Goal: Information Seeking & Learning: Learn about a topic

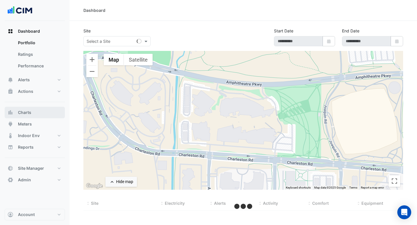
click at [32, 112] on button "Charts" at bounding box center [35, 113] width 60 height 12
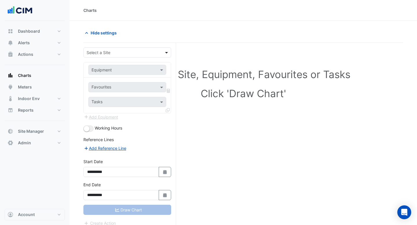
click at [165, 51] on span at bounding box center [166, 52] width 7 height 6
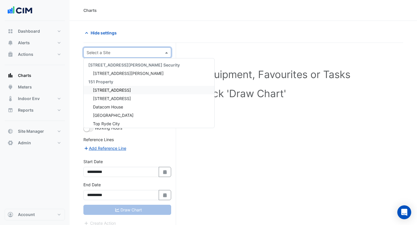
click at [127, 90] on div "1 York Street" at bounding box center [149, 90] width 130 height 8
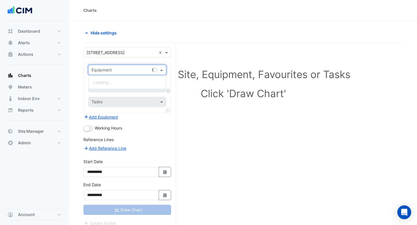
click at [134, 66] on div "Equipment" at bounding box center [127, 70] width 78 height 10
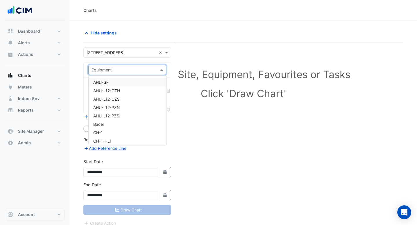
click at [169, 30] on div "Hide settings" at bounding box center [161, 33] width 163 height 10
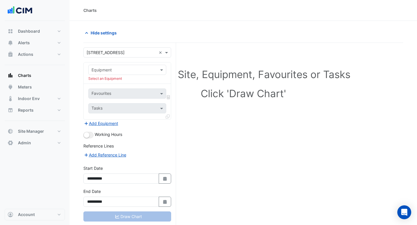
click at [152, 67] on div at bounding box center [127, 70] width 77 height 7
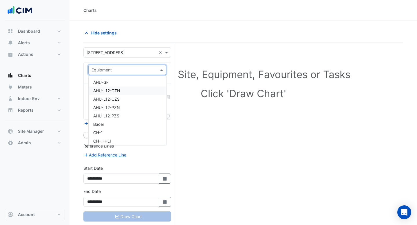
click at [133, 93] on div "AHU-L12-CZN" at bounding box center [128, 90] width 78 height 8
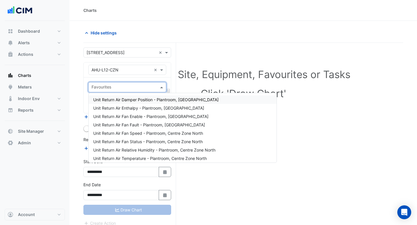
click at [159, 85] on span at bounding box center [162, 87] width 7 height 6
click at [148, 108] on span "Unit Return Air Enthalpy - Plantroom, Centre Zone North" at bounding box center [148, 108] width 111 height 5
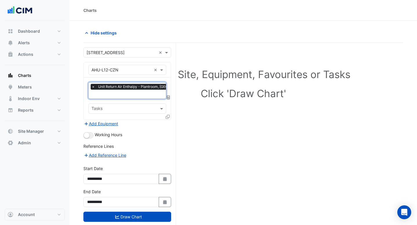
click at [148, 94] on input "text" at bounding box center [144, 95] width 107 height 6
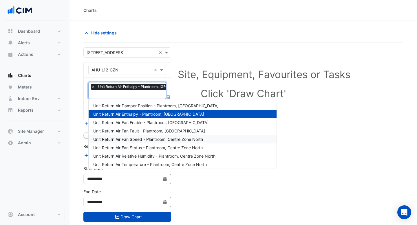
click at [141, 139] on span "Unit Return Air Fan Speed - Plantroom, Centre Zone North" at bounding box center [148, 139] width 110 height 5
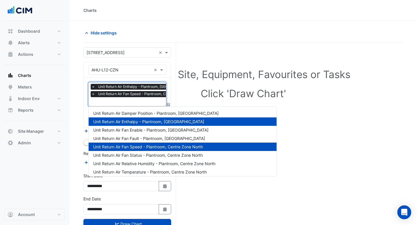
click at [142, 102] on input "text" at bounding box center [144, 102] width 107 height 6
click at [140, 156] on span "Unit Return Air Fan Status - Plantroom, Centre Zone North" at bounding box center [147, 155] width 109 height 5
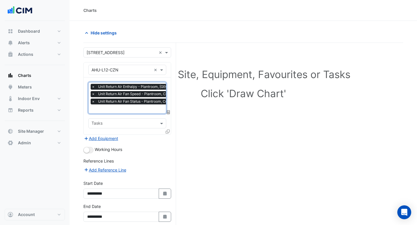
click at [143, 110] on input "text" at bounding box center [144, 109] width 107 height 6
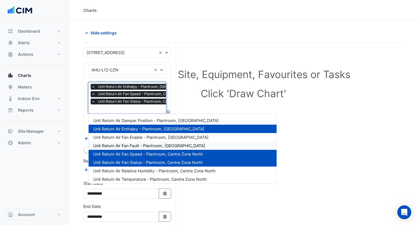
click at [143, 148] on span "Unit Return Air Fan Fault - Plantroom, Centre Zone North" at bounding box center [149, 145] width 112 height 5
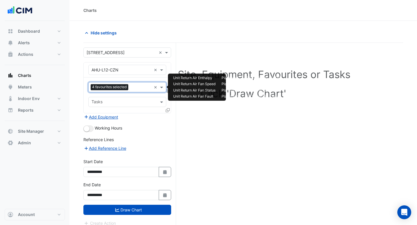
click at [144, 87] on input "text" at bounding box center [140, 88] width 21 height 6
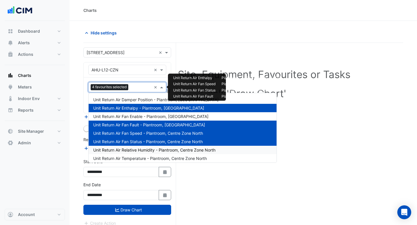
scroll to position [38, 0]
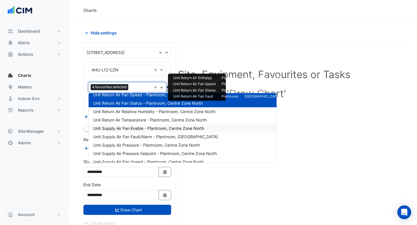
click at [144, 128] on span "Unit Supply Air Fan Enable - Plantroom, Centre Zone North" at bounding box center [148, 128] width 111 height 5
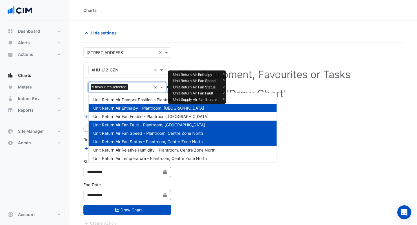
click at [137, 85] on input "text" at bounding box center [140, 88] width 21 height 6
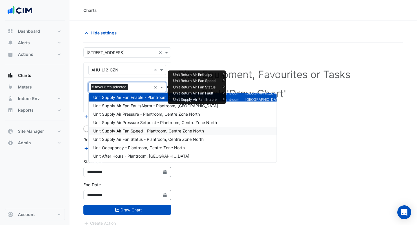
click at [137, 133] on span "Unit Supply Air Fan Speed - Plantroom, Centre Zone North" at bounding box center [148, 130] width 110 height 5
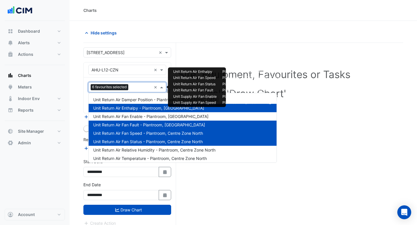
click at [137, 86] on input "text" at bounding box center [140, 88] width 21 height 6
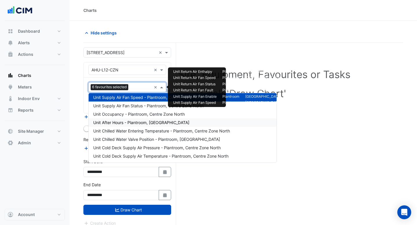
click at [138, 125] on div "Unit After Hours - Plantroom, Centre Zone North" at bounding box center [183, 122] width 188 height 8
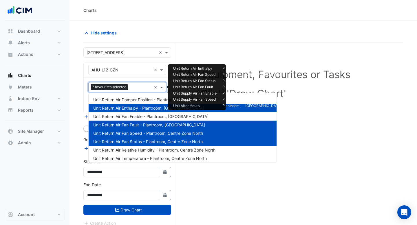
click at [134, 90] on input "text" at bounding box center [140, 88] width 21 height 6
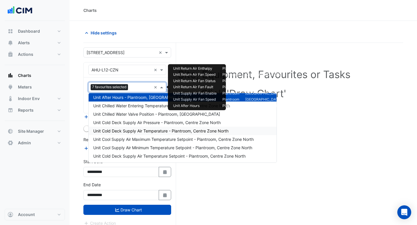
click at [134, 127] on div "Unit Cold Deck Supply Air Temperature - Plantroom, Centre Zone North" at bounding box center [183, 131] width 188 height 8
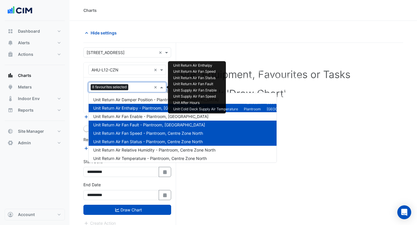
click at [136, 87] on input "text" at bounding box center [140, 88] width 21 height 6
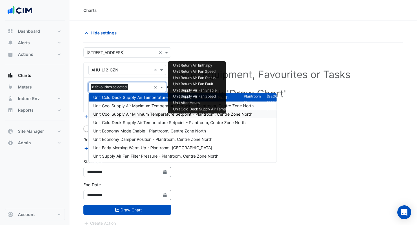
click at [134, 119] on div "Unit Cold Deck Supply Air Temperature Setpoint - Plantroom, Centre Zone North" at bounding box center [183, 122] width 188 height 8
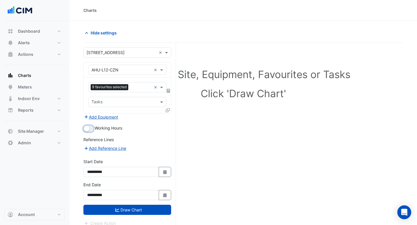
click at [91, 129] on button "button" at bounding box center [88, 129] width 10 height 6
click at [113, 209] on button "Draw Chart" at bounding box center [127, 210] width 88 height 10
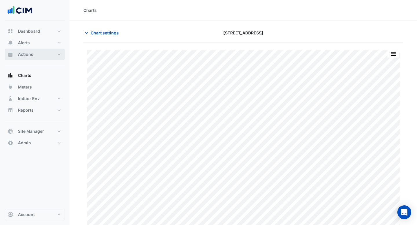
click at [31, 54] on span "Actions" at bounding box center [25, 54] width 15 height 6
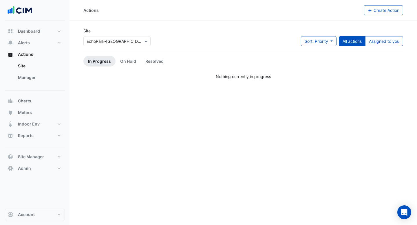
click at [137, 39] on div at bounding box center [117, 41] width 67 height 7
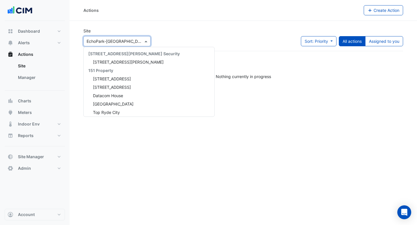
scroll to position [8776, 0]
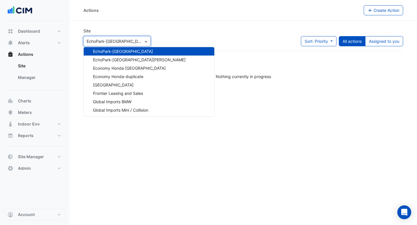
click at [140, 32] on div "Site Select a Site × EchoPark-Southwest Houston Fwy 141 Walker Street Security …" at bounding box center [116, 37] width 67 height 19
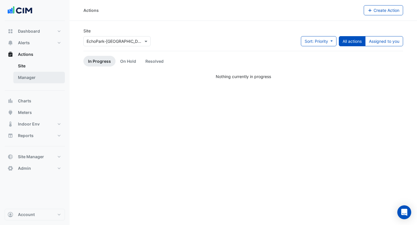
click at [33, 75] on link "Manager" at bounding box center [38, 78] width 51 height 12
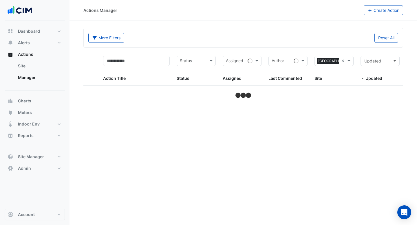
select select "***"
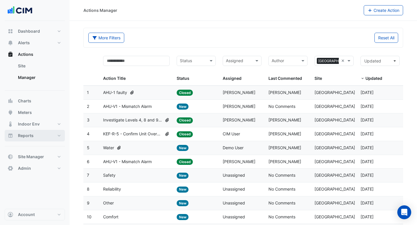
click at [38, 132] on button "Reports" at bounding box center [35, 136] width 60 height 12
select select "***"
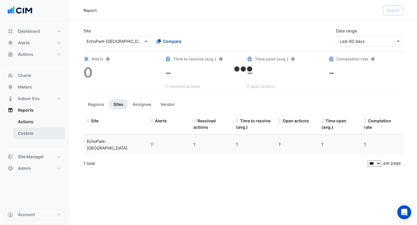
click at [36, 132] on link "Custom" at bounding box center [38, 134] width 51 height 12
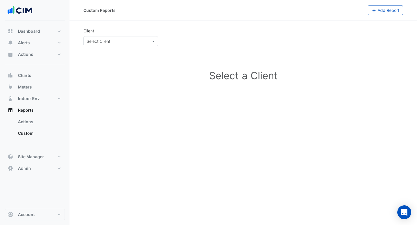
click at [146, 41] on div at bounding box center [121, 41] width 74 height 7
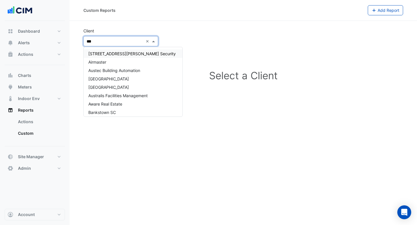
type input "****"
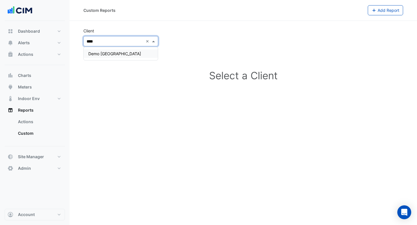
click at [126, 56] on span "Demo Starcourt Mall" at bounding box center [114, 53] width 53 height 5
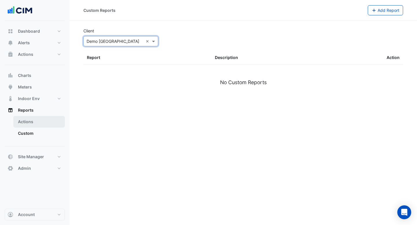
click at [37, 123] on link "Actions" at bounding box center [38, 122] width 51 height 12
select select "***"
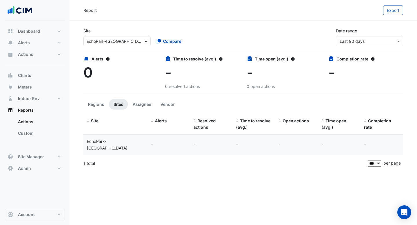
click at [148, 38] on span at bounding box center [146, 41] width 7 height 6
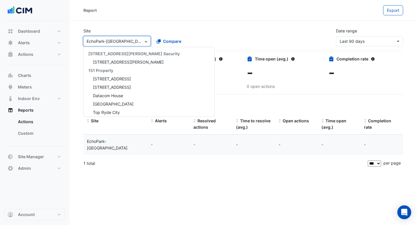
scroll to position [8776, 0]
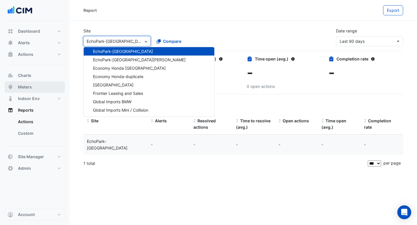
click at [23, 92] on button "Meters" at bounding box center [35, 87] width 60 height 12
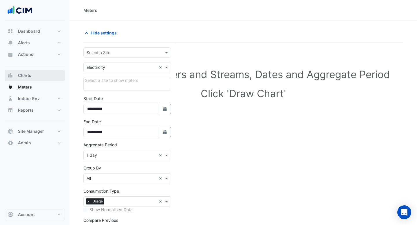
click at [28, 73] on span "Charts" at bounding box center [24, 76] width 13 height 6
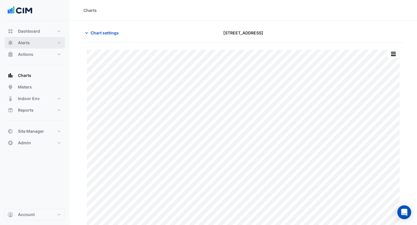
click at [35, 43] on button "Alerts" at bounding box center [35, 43] width 60 height 12
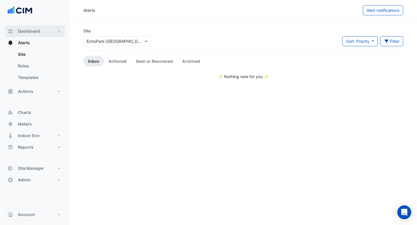
click at [34, 30] on span "Dashboard" at bounding box center [29, 31] width 22 height 6
select select "***"
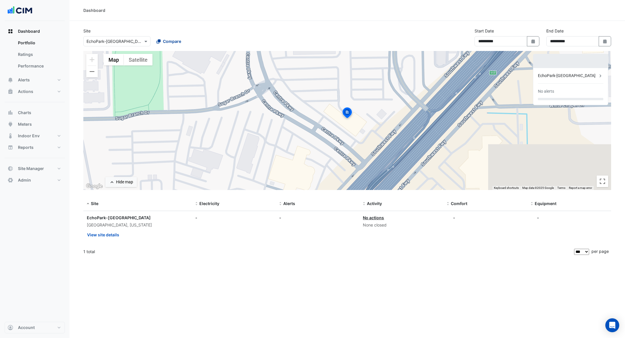
click at [165, 44] on span "Compare" at bounding box center [172, 41] width 18 height 6
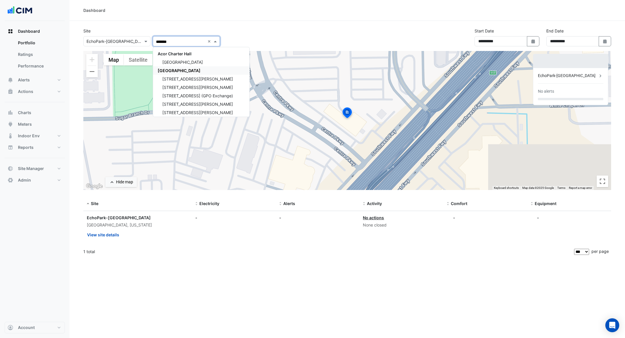
click at [161, 70] on span "CBRE Charter Hall" at bounding box center [179, 70] width 43 height 5
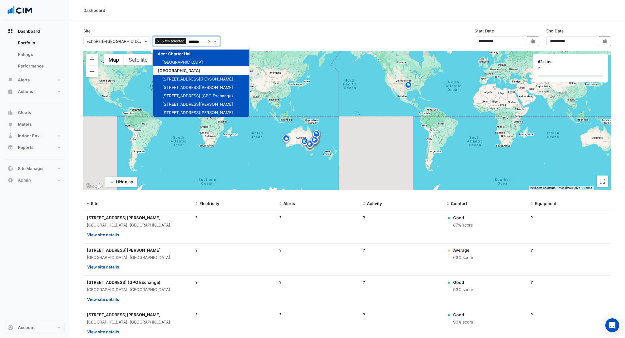
type input "*******"
click at [263, 29] on div "Site Select a Site × EchoPark-Southwest Houston Fwy Add sites to compare 61 Sit…" at bounding box center [347, 39] width 535 height 23
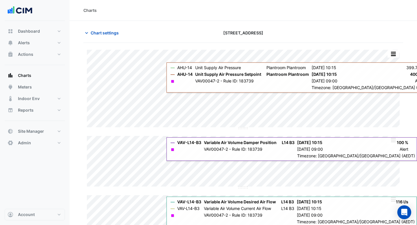
scroll to position [170, 0]
